Goal: Information Seeking & Learning: Learn about a topic

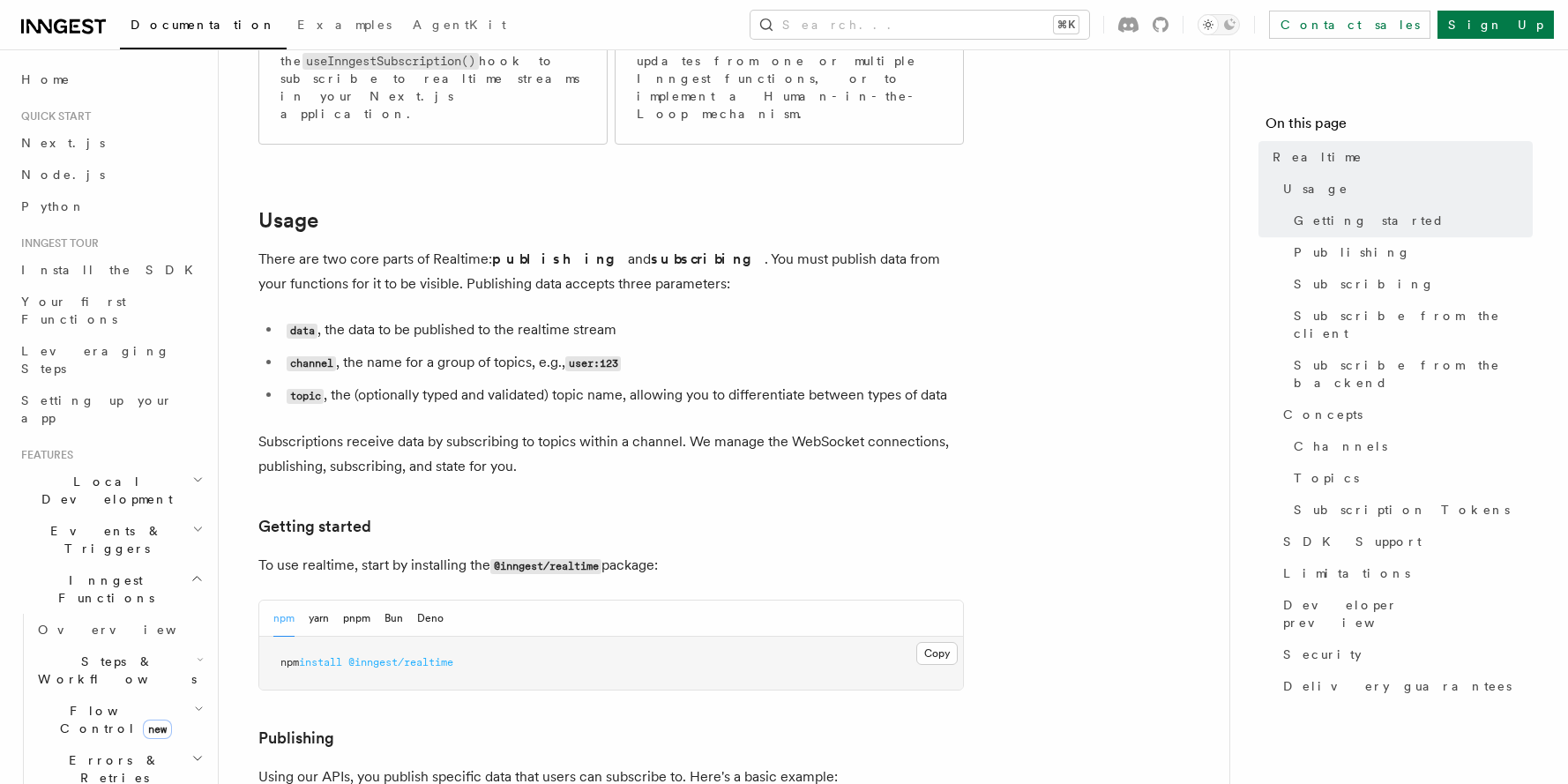
scroll to position [630, 0]
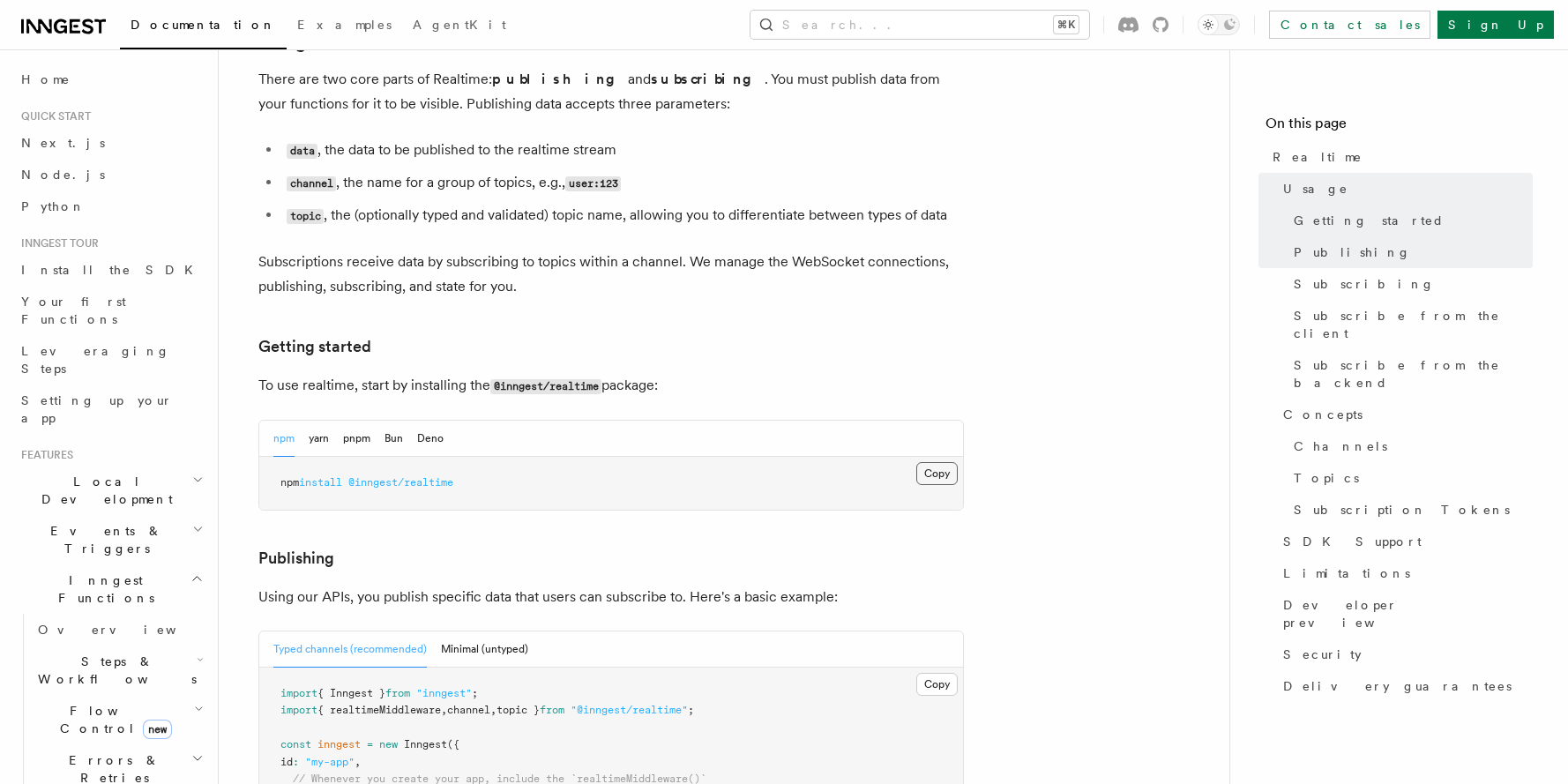
click at [939, 462] on button "Copy Copied" at bounding box center [937, 473] width 42 height 23
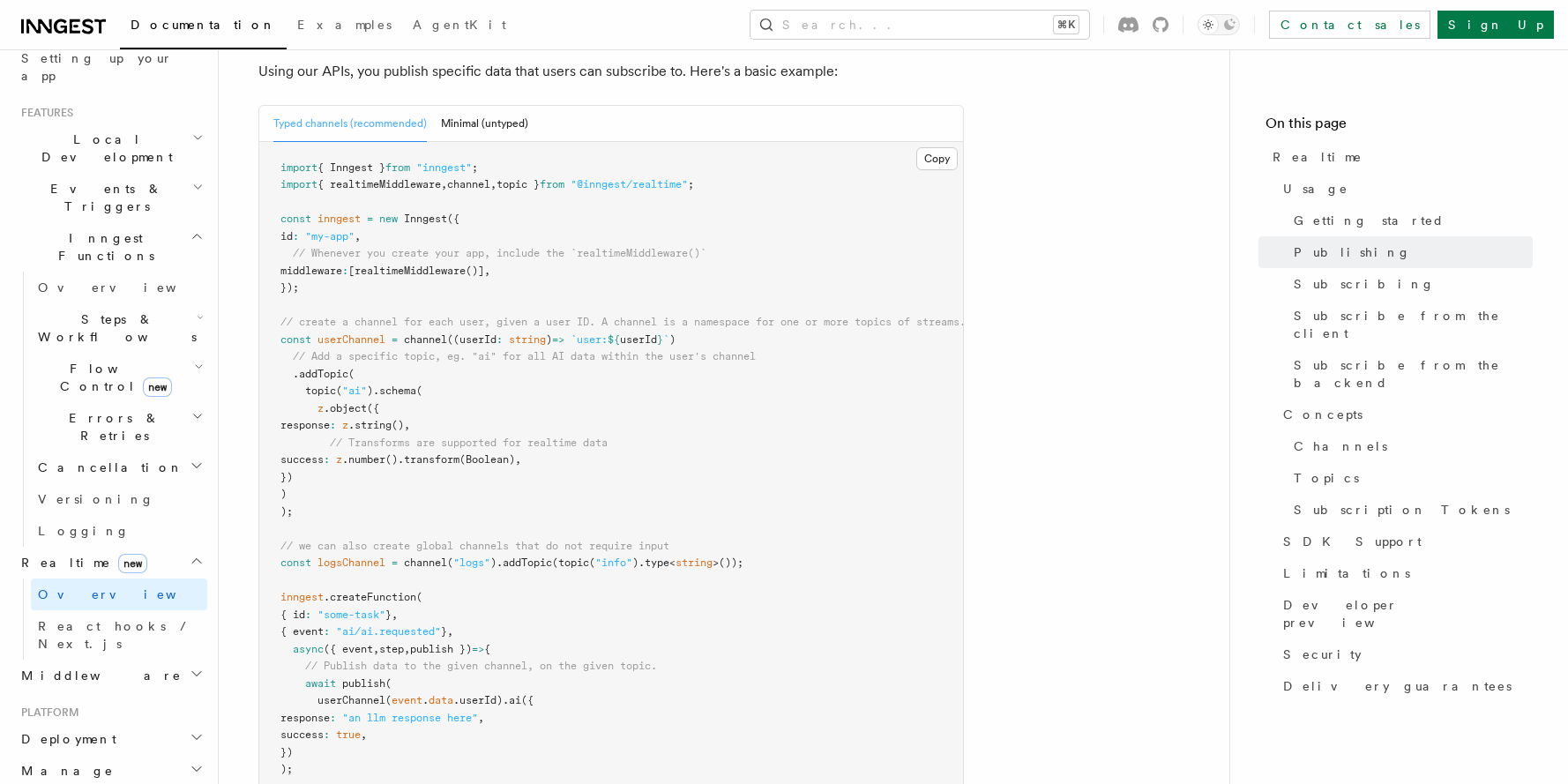
scroll to position [1138, 0]
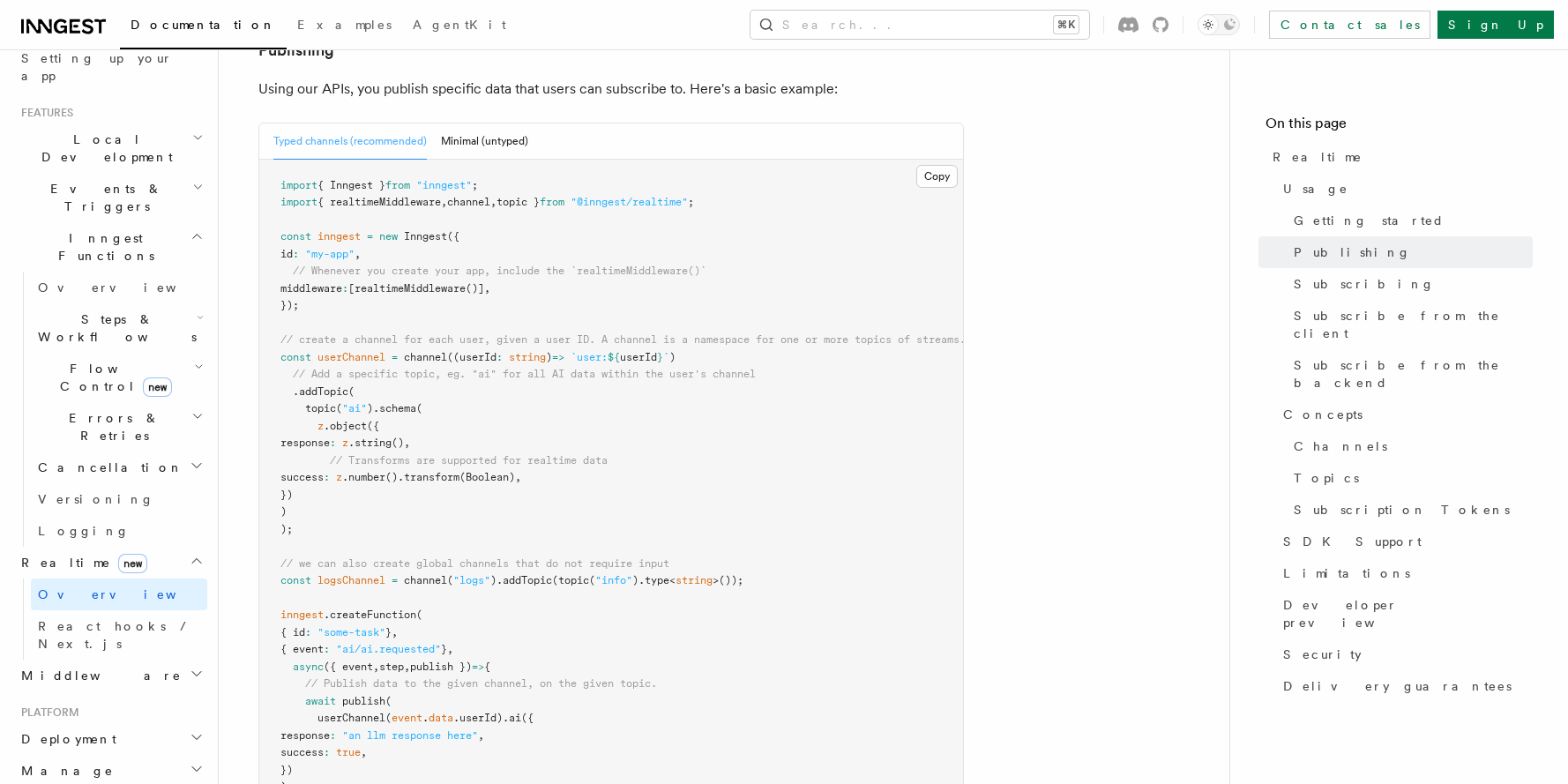
click at [336, 487] on pre "import { Inngest } from "inngest" ; import { realtimeMiddleware , channel , top…" at bounding box center [610, 520] width 704 height 722
drag, startPoint x: 321, startPoint y: 483, endPoint x: 251, endPoint y: 134, distance: 356.0
copy code "import { Inngest } from "inngest" ; import { realtimeMiddleware , channel , top…"
click at [525, 398] on pre "import { Inngest } from "inngest" ; import { realtimeMiddleware , channel , top…" at bounding box center [610, 520] width 704 height 722
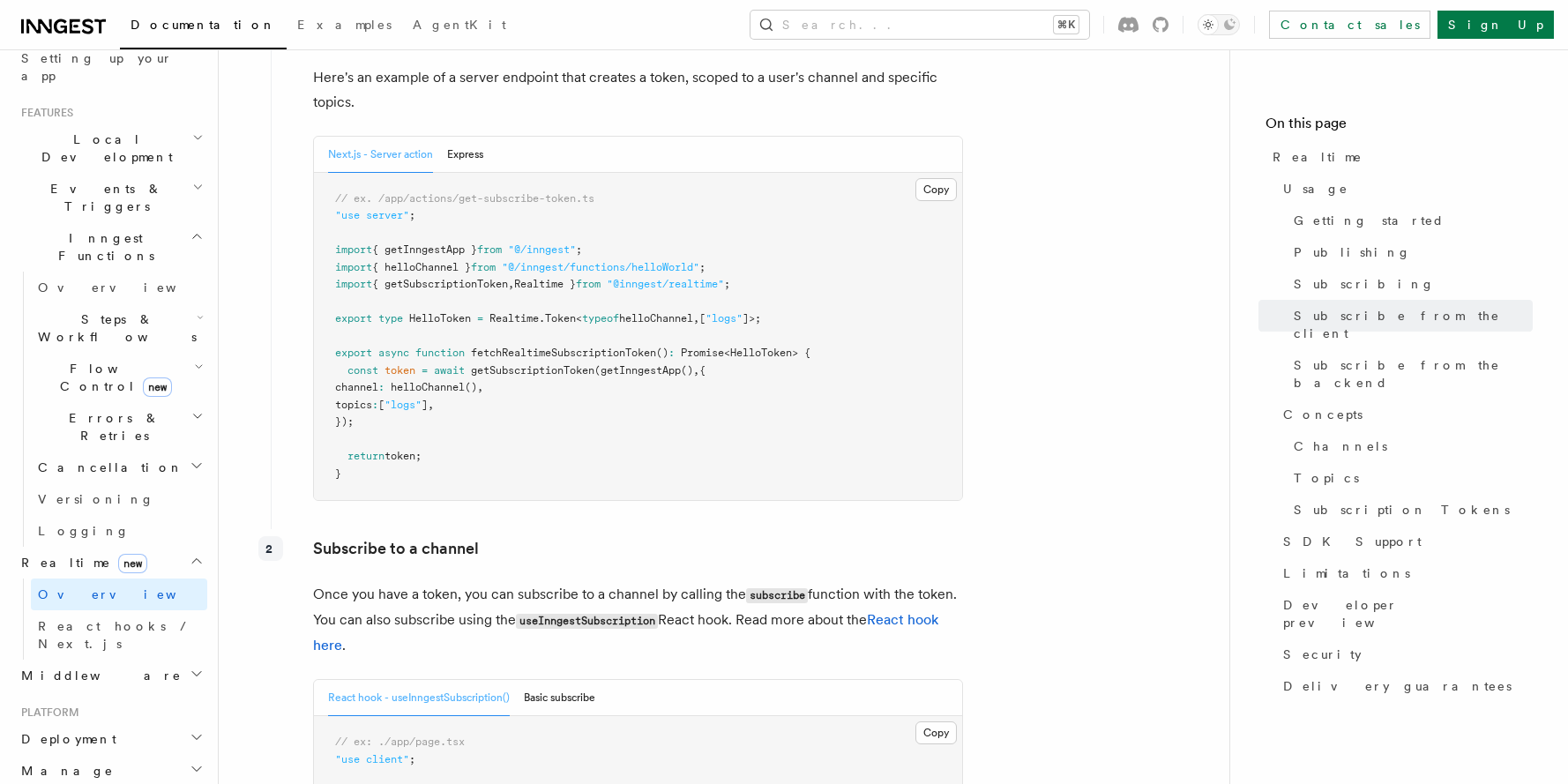
scroll to position [2227, 0]
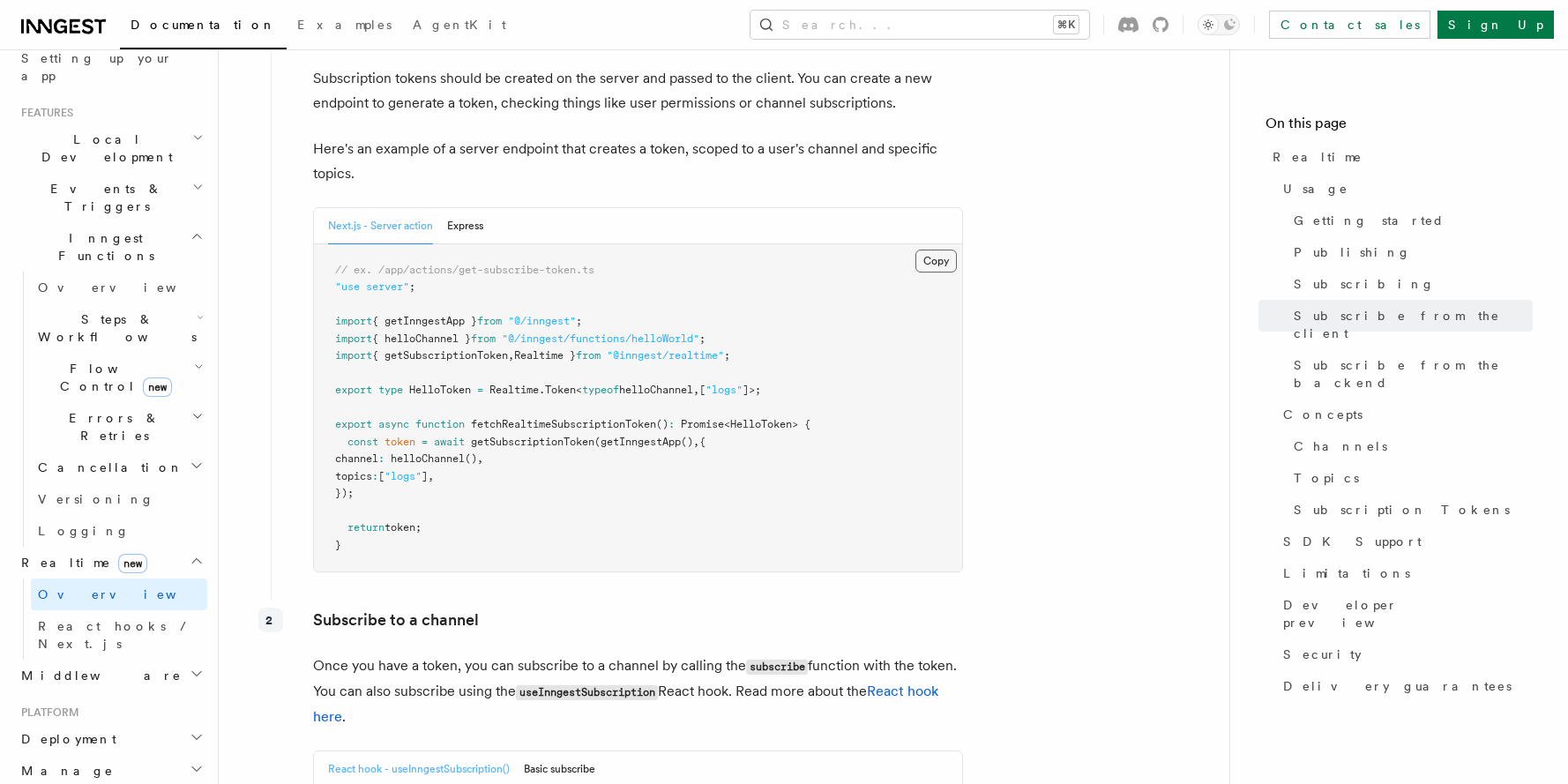
click at [941, 250] on button "Copy Copied" at bounding box center [937, 261] width 42 height 23
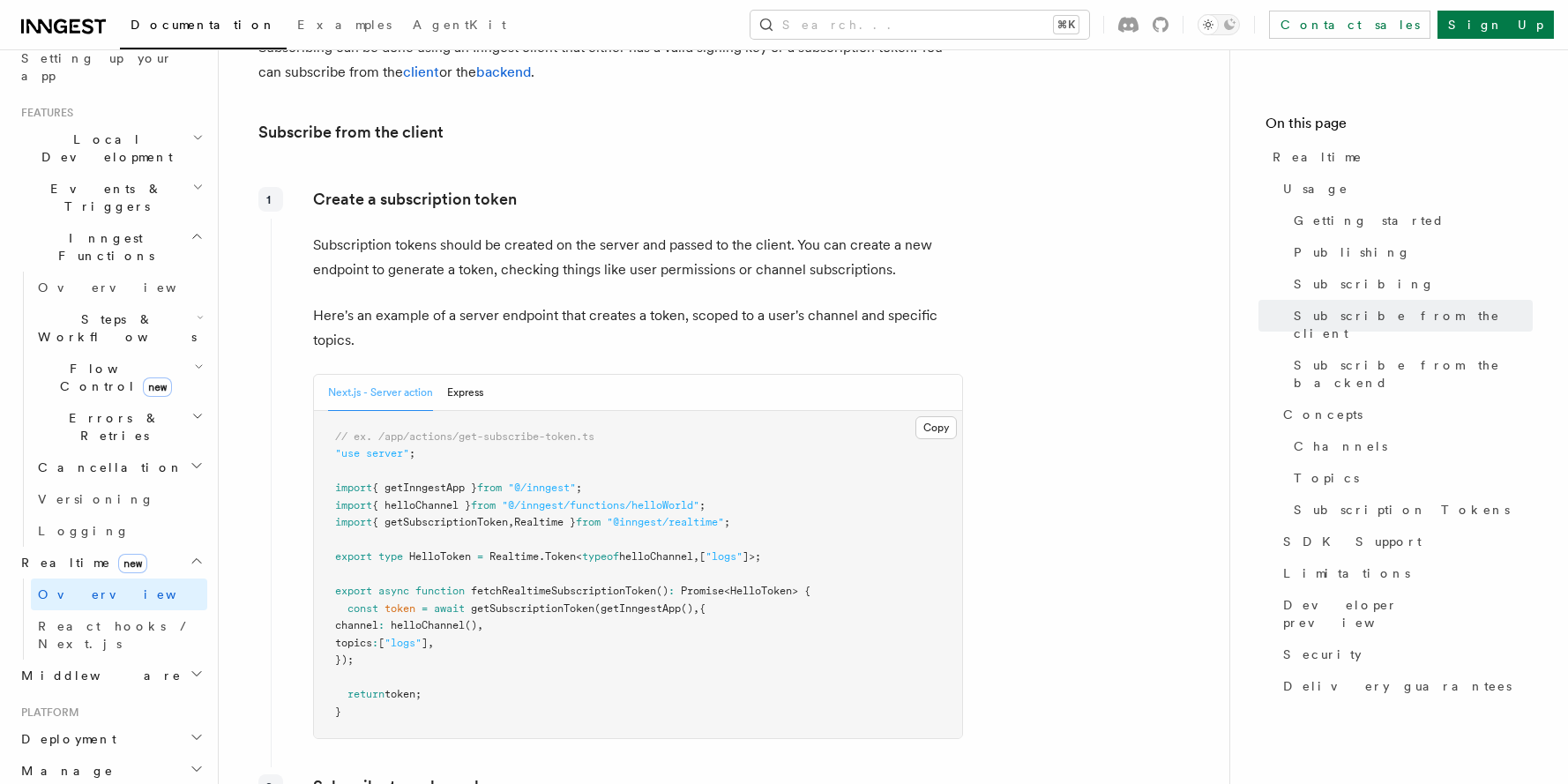
scroll to position [0, 0]
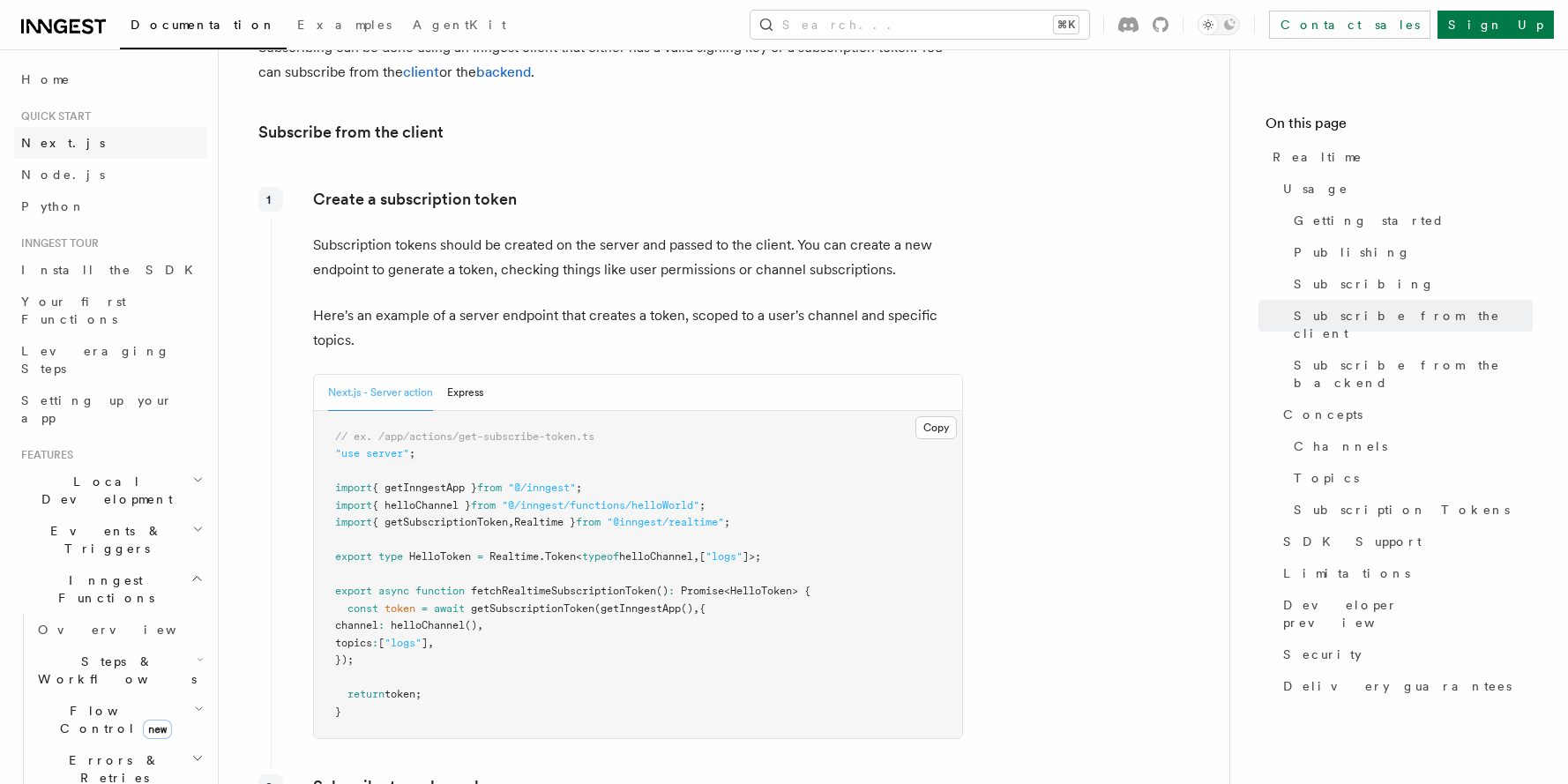
click at [81, 148] on link "Next.js" at bounding box center [111, 143] width 193 height 32
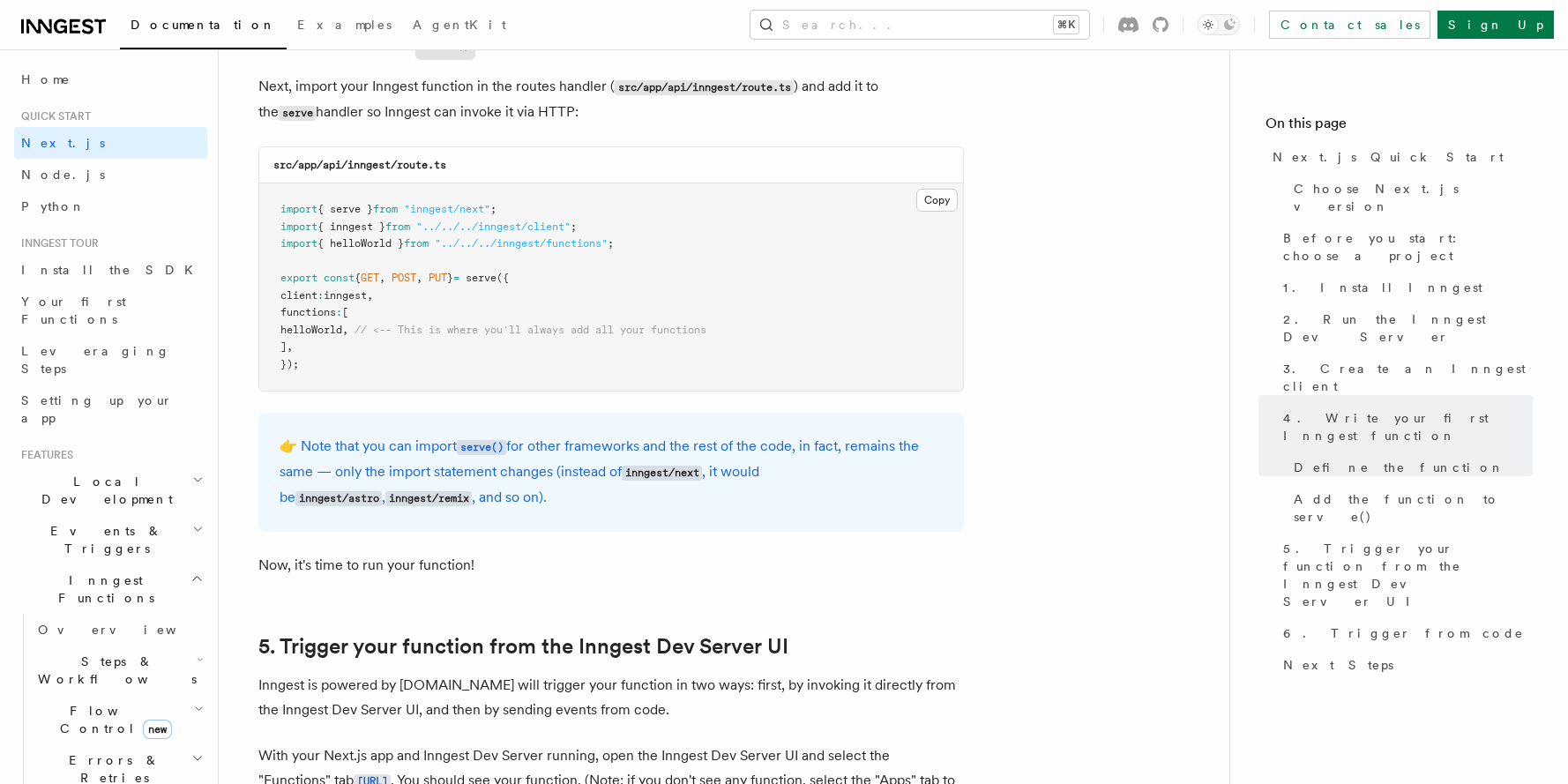
scroll to position [3494, 0]
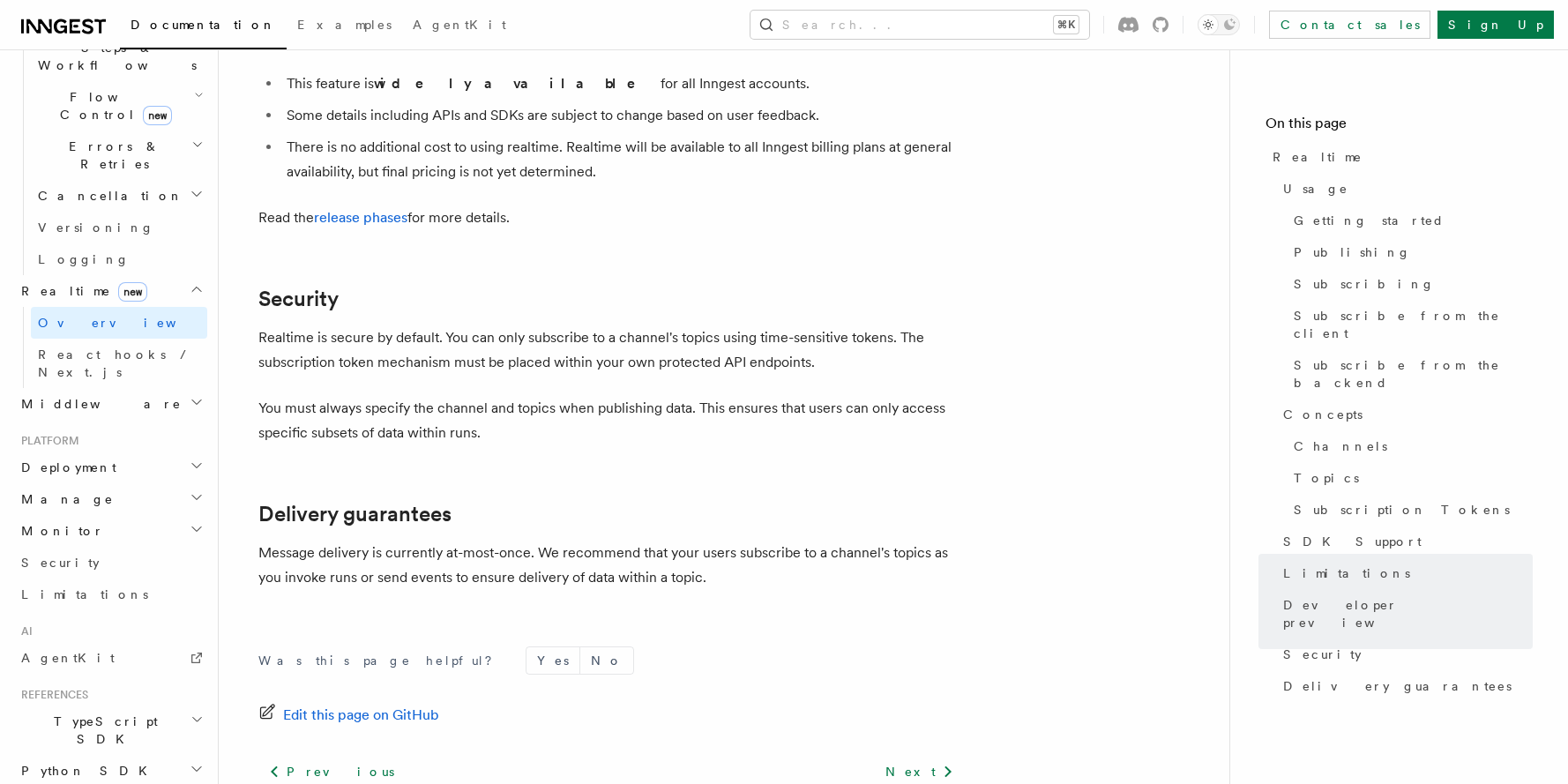
scroll to position [621, 0]
click at [97, 340] on span "React hooks / Next.js" at bounding box center [115, 356] width 156 height 32
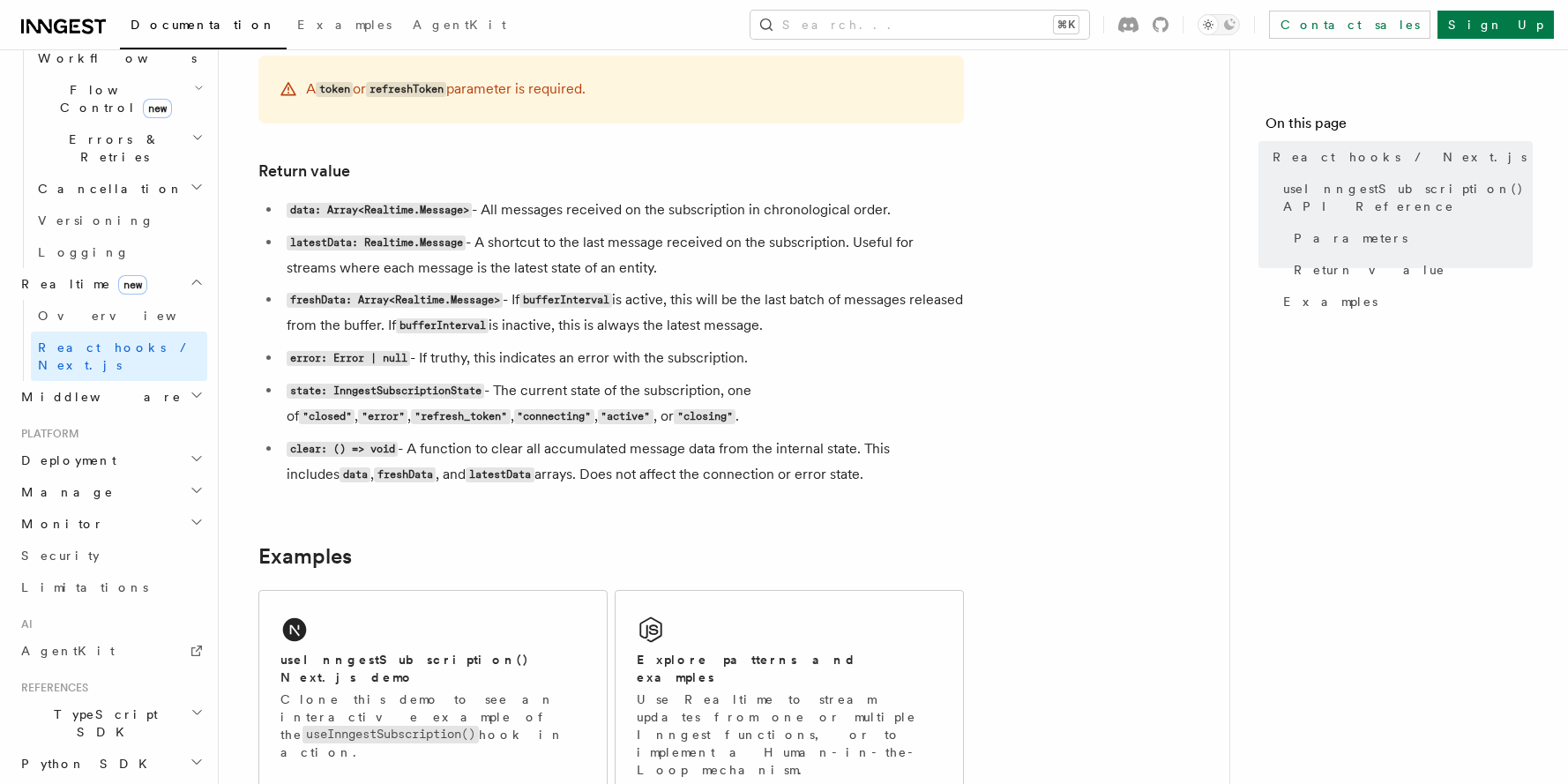
scroll to position [1417, 0]
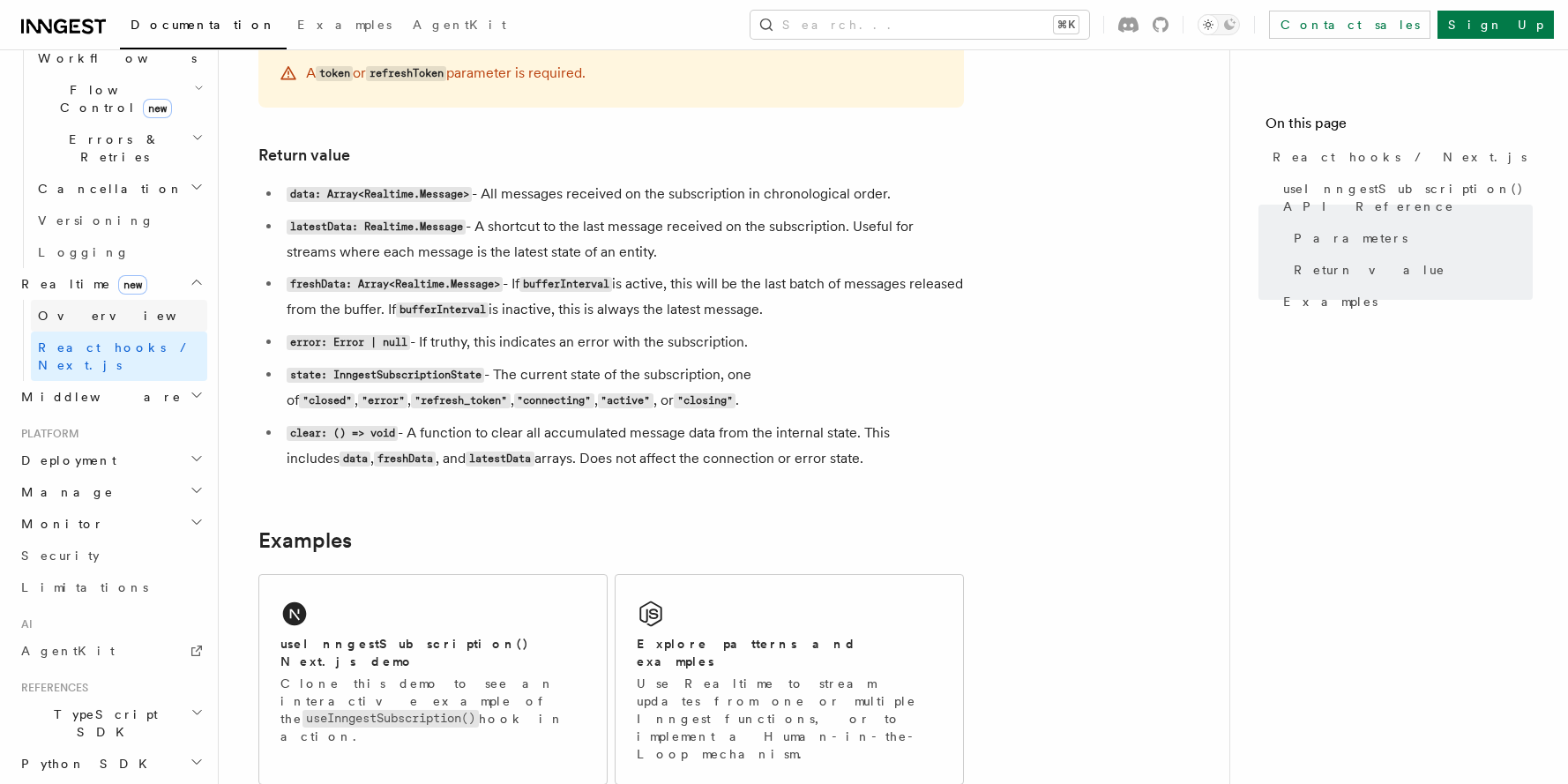
click at [74, 308] on span "Overview" at bounding box center [128, 315] width 181 height 14
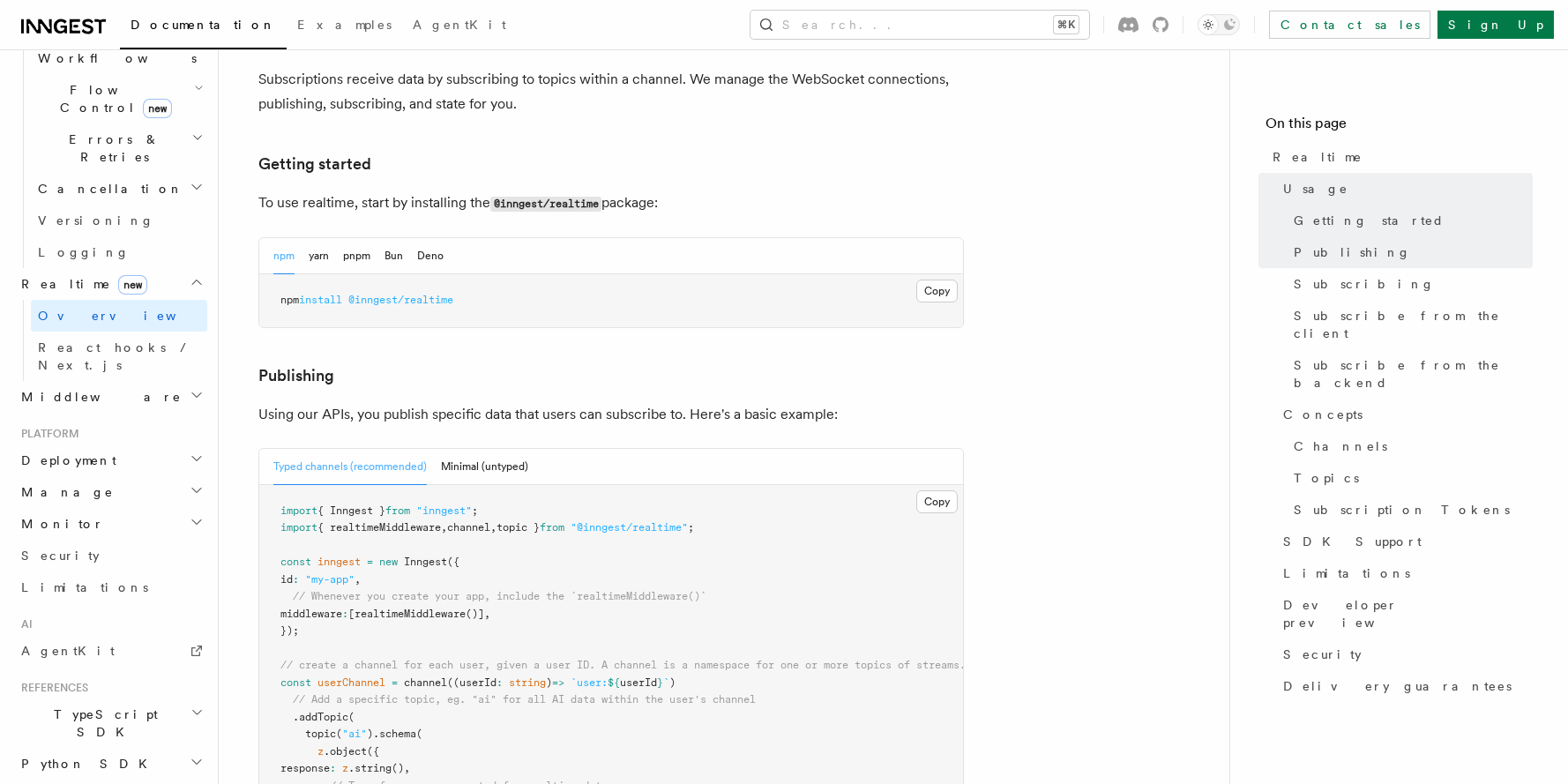
scroll to position [856, 0]
